Goal: Use online tool/utility: Utilize a website feature to perform a specific function

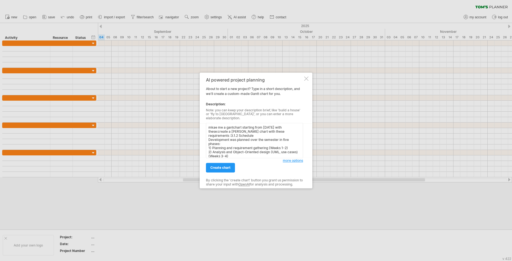
drag, startPoint x: 227, startPoint y: 143, endPoint x: 209, endPoint y: 134, distance: 20.1
click at [209, 134] on textarea "mkae me a gantchart starting from [DATE] with these:create a [PERSON_NAME] char…" at bounding box center [254, 140] width 97 height 35
type textarea "mkae me a gantchart starting from [DATE] with these:create a [PERSON_NAME] char…"
click at [228, 166] on span "create chart" at bounding box center [220, 168] width 20 height 4
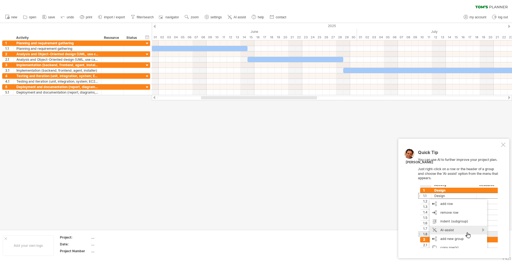
click at [502, 146] on div at bounding box center [503, 144] width 4 height 4
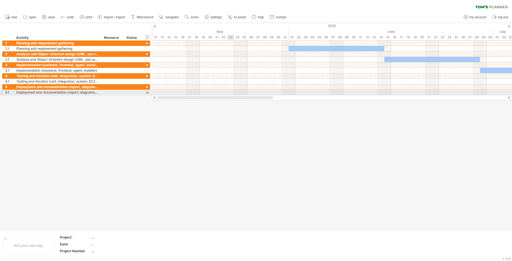
drag, startPoint x: 302, startPoint y: 97, endPoint x: 220, endPoint y: 91, distance: 82.8
click at [220, 91] on div "Trying to reach [DOMAIN_NAME] Connected again... 0% clear filter new 1" at bounding box center [256, 130] width 512 height 261
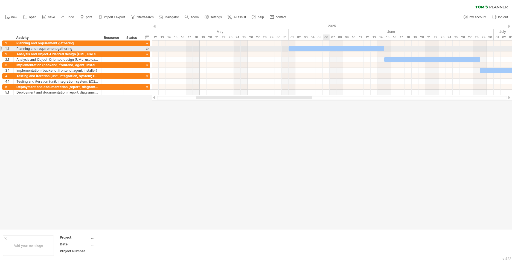
click at [326, 49] on div at bounding box center [336, 48] width 96 height 5
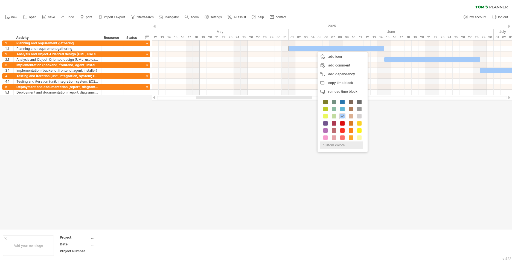
click at [336, 145] on div "custom colors..." at bounding box center [341, 144] width 43 height 7
type input "*******"
drag, startPoint x: 371, startPoint y: 173, endPoint x: 370, endPoint y: 164, distance: 9.6
click at [370, 164] on div at bounding box center [366, 172] width 51 height 28
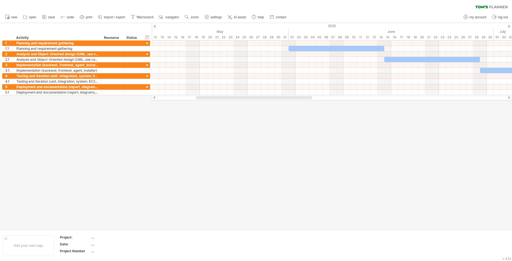
click at [277, 121] on div at bounding box center [256, 126] width 512 height 206
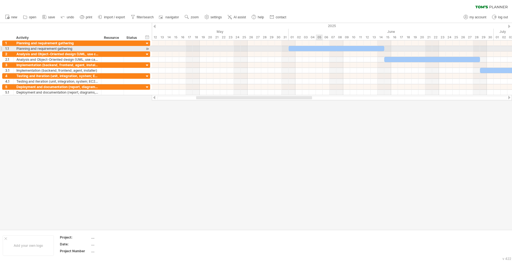
click at [317, 51] on div at bounding box center [336, 48] width 96 height 5
click at [340, 48] on div at bounding box center [336, 48] width 96 height 5
drag, startPoint x: 289, startPoint y: 48, endPoint x: 329, endPoint y: 51, distance: 40.3
click at [329, 51] on span at bounding box center [329, 48] width 2 height 5
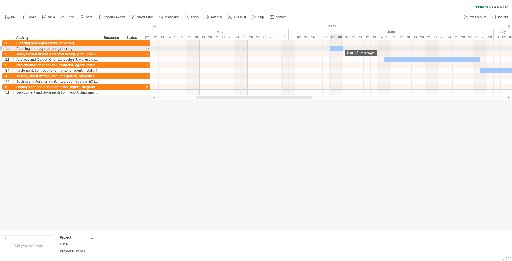
drag, startPoint x: 384, startPoint y: 48, endPoint x: 344, endPoint y: 49, distance: 39.9
click at [344, 49] on div "[DATE] - 2.0 days [DATE] - 8.0 days" at bounding box center [332, 67] width 360 height 55
drag, startPoint x: 338, startPoint y: 49, endPoint x: 298, endPoint y: 50, distance: 40.5
click at [298, 50] on div at bounding box center [295, 48] width 14 height 5
drag, startPoint x: 302, startPoint y: 47, endPoint x: 313, endPoint y: 49, distance: 11.1
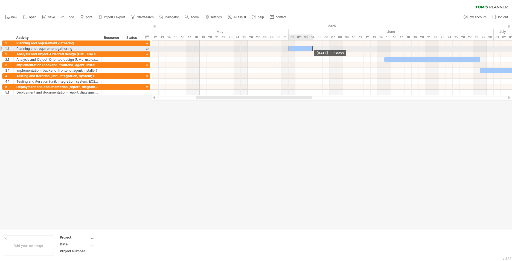
click at [313, 49] on span at bounding box center [312, 48] width 2 height 5
click at [309, 50] on div at bounding box center [300, 48] width 24 height 5
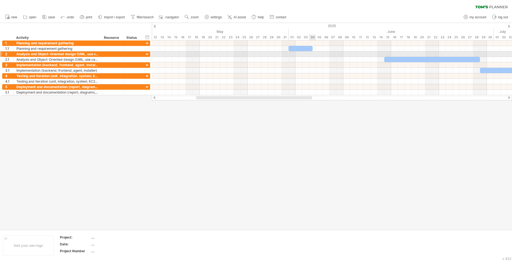
click at [314, 52] on div at bounding box center [332, 53] width 360 height 5
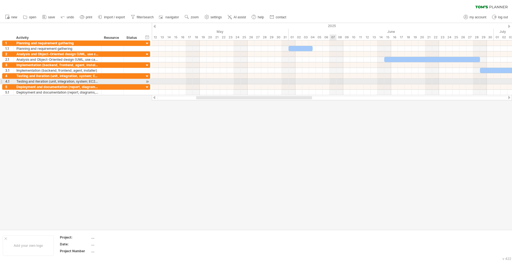
click at [330, 78] on div at bounding box center [332, 75] width 360 height 5
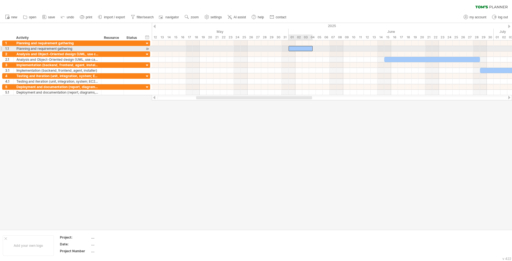
click at [304, 48] on div at bounding box center [300, 48] width 24 height 5
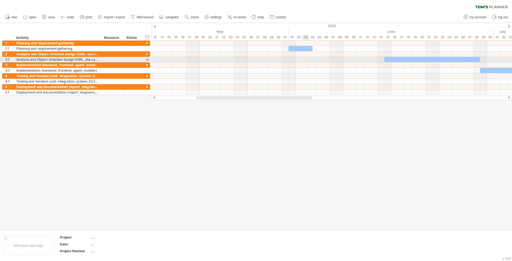
click at [307, 61] on div at bounding box center [332, 59] width 360 height 5
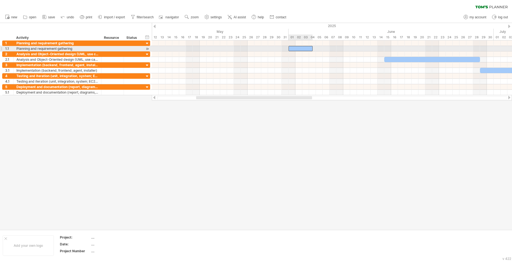
click at [308, 48] on div at bounding box center [300, 48] width 24 height 5
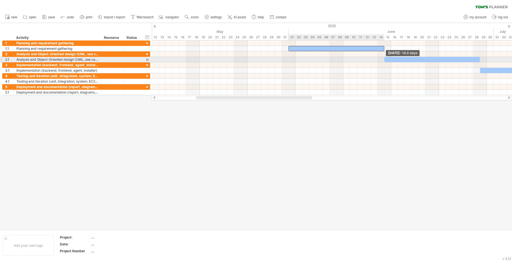
drag, startPoint x: 311, startPoint y: 49, endPoint x: 384, endPoint y: 60, distance: 73.4
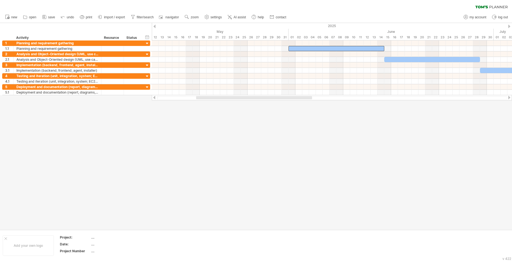
click at [390, 112] on div at bounding box center [256, 126] width 512 height 206
click at [86, 18] on link "print" at bounding box center [85, 17] width 15 height 7
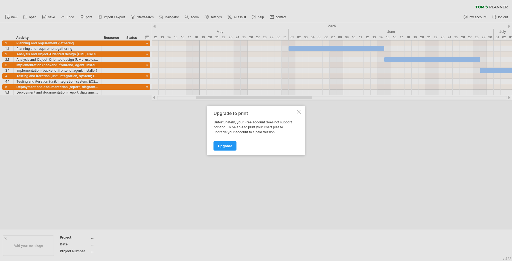
click at [299, 113] on div at bounding box center [299, 112] width 4 height 4
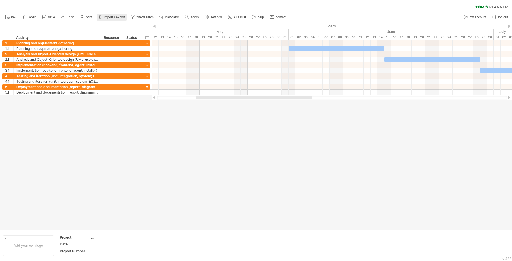
click at [119, 15] on link "import / export" at bounding box center [112, 17] width 30 height 7
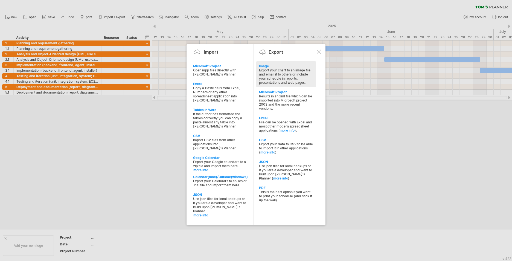
click at [260, 73] on div "Export your chart to an image file and email it to others or include your sched…" at bounding box center [286, 76] width 54 height 16
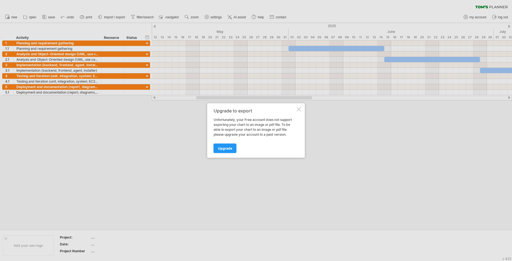
click at [298, 109] on div at bounding box center [299, 109] width 4 height 4
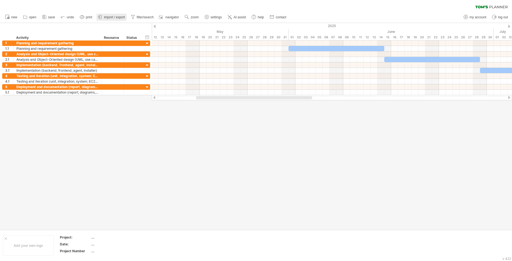
click at [117, 16] on span "import / export" at bounding box center [114, 17] width 21 height 4
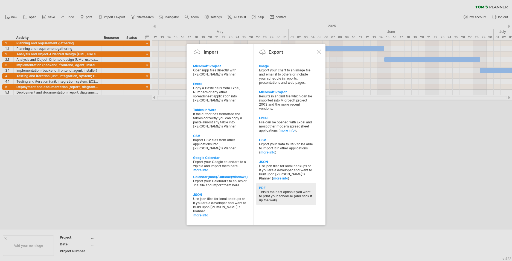
click at [272, 188] on div "PDF" at bounding box center [286, 188] width 54 height 4
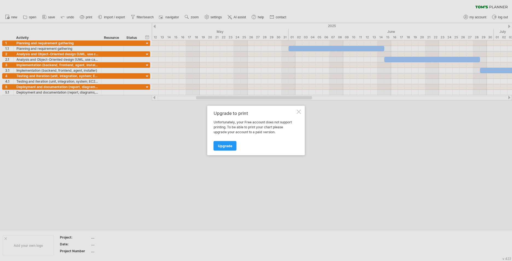
click at [297, 112] on div at bounding box center [299, 112] width 4 height 4
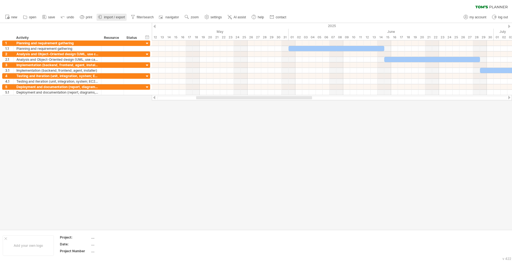
click at [119, 18] on span "import / export" at bounding box center [114, 17] width 21 height 4
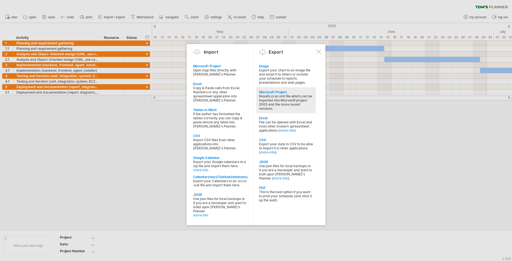
click at [284, 97] on div "Results in an xml file which can be imported into Microsoft project 2003 and th…" at bounding box center [286, 102] width 54 height 16
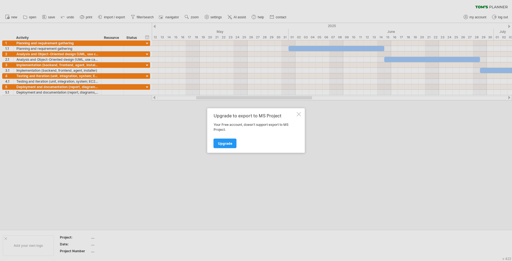
click at [298, 117] on div "Upgrade to export to MS Project Your Free account, doesn't support export to MS…" at bounding box center [256, 130] width 98 height 45
click at [298, 113] on div at bounding box center [299, 114] width 4 height 4
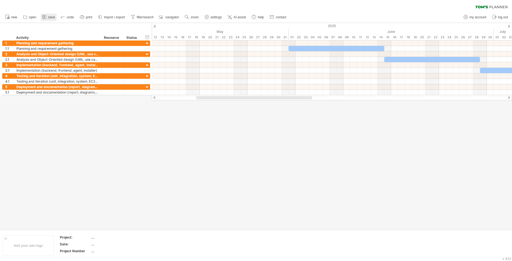
click at [50, 19] on span "save" at bounding box center [51, 17] width 7 height 4
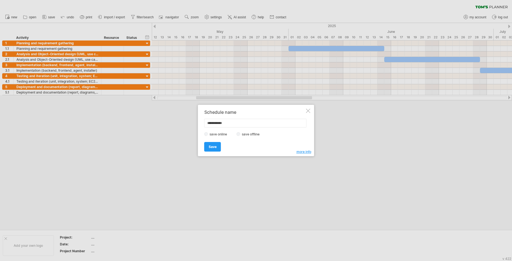
click at [246, 135] on label "save offline" at bounding box center [252, 134] width 24 height 4
click at [217, 145] on link "Save" at bounding box center [212, 147] width 17 height 10
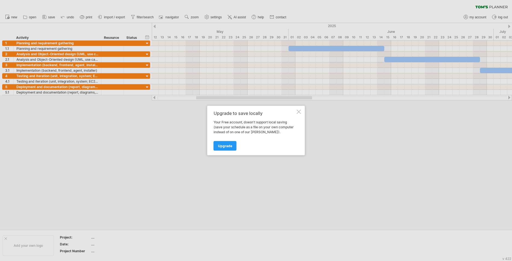
click at [297, 113] on div at bounding box center [299, 112] width 4 height 4
